Goal: Task Accomplishment & Management: Manage account settings

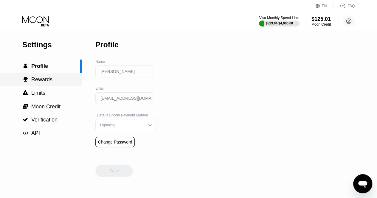
click at [46, 82] on span "Rewards" at bounding box center [41, 80] width 21 height 6
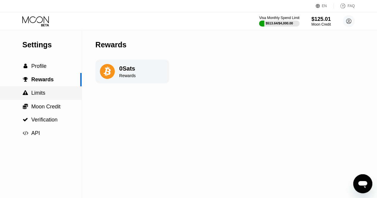
click at [46, 95] on div " Limits" at bounding box center [41, 93] width 82 height 6
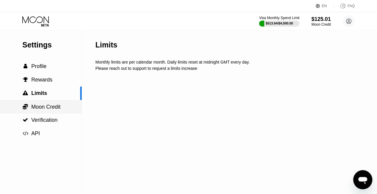
click at [45, 107] on span "Moon Credit" at bounding box center [45, 107] width 29 height 6
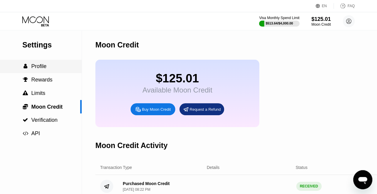
click at [41, 69] on span "Profile" at bounding box center [38, 66] width 15 height 6
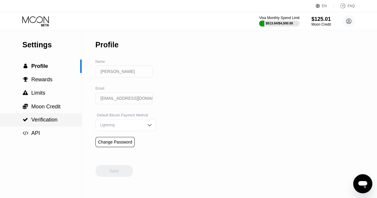
click at [46, 127] on div " Verification" at bounding box center [41, 119] width 82 height 13
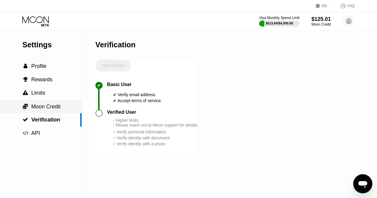
click at [54, 110] on span "Moon Credit" at bounding box center [45, 107] width 29 height 6
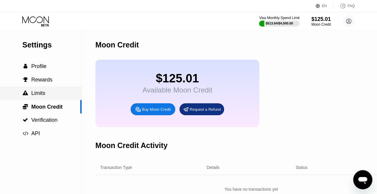
click at [54, 95] on div " Limits" at bounding box center [41, 93] width 82 height 6
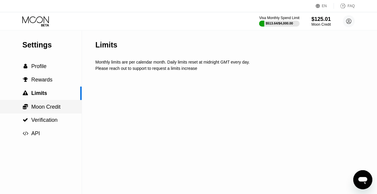
click at [53, 107] on span "Moon Credit" at bounding box center [45, 107] width 29 height 6
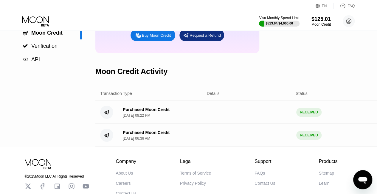
scroll to position [124, 0]
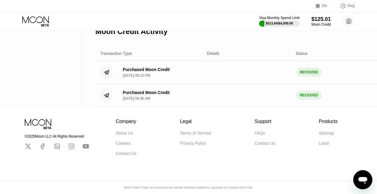
click at [375, 64] on div "Purchased Moon Credit Aug 10, 2025, 08:22 PM RECEIVED $ 480.00" at bounding box center [251, 72] width 312 height 23
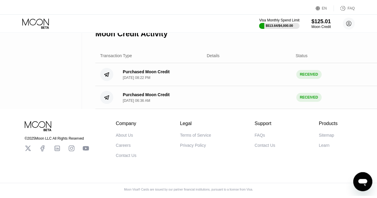
scroll to position [0, 0]
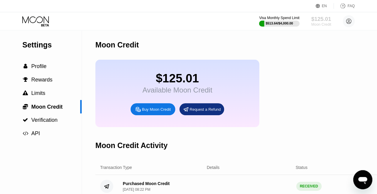
click at [325, 18] on div "$125.01" at bounding box center [322, 19] width 20 height 6
click at [326, 22] on div "Moon Credit" at bounding box center [322, 24] width 20 height 4
click at [353, 23] on circle at bounding box center [349, 21] width 12 height 12
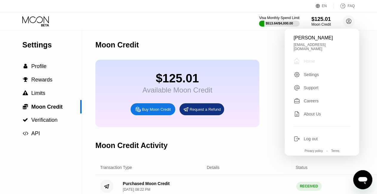
click at [316, 58] on div " Home" at bounding box center [322, 61] width 57 height 7
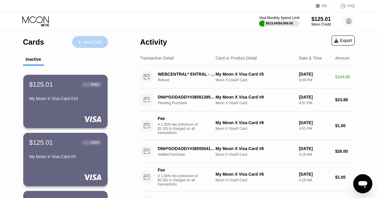
click at [93, 44] on div "New Card" at bounding box center [93, 42] width 19 height 5
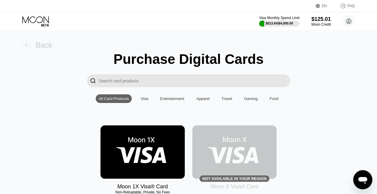
click at [41, 46] on div "Back" at bounding box center [44, 45] width 17 height 9
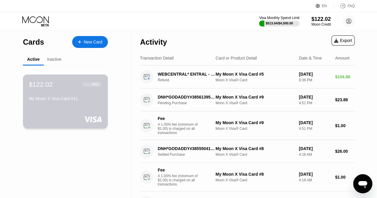
click at [63, 91] on div "$122.02 ● ● ● ● 4952 My Moon X Visa Card #11" at bounding box center [65, 92] width 73 height 23
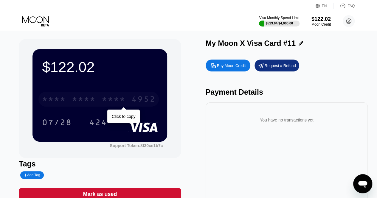
click at [121, 103] on div "* * * *" at bounding box center [114, 100] width 24 height 10
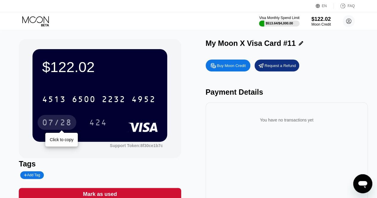
click at [55, 124] on div "07/28" at bounding box center [57, 124] width 30 height 10
